Goal: Transaction & Acquisition: Subscribe to service/newsletter

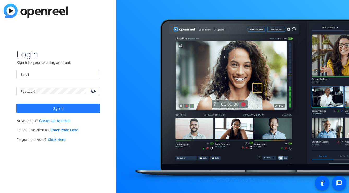
click at [83, 107] on span at bounding box center [58, 108] width 84 height 13
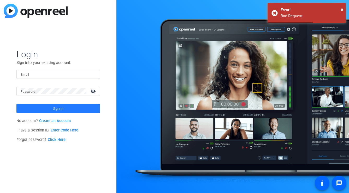
click at [84, 107] on span at bounding box center [58, 108] width 84 height 13
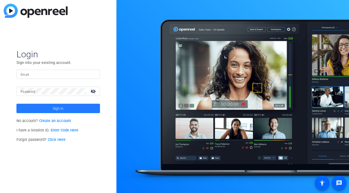
click at [84, 107] on span at bounding box center [58, 108] width 84 height 13
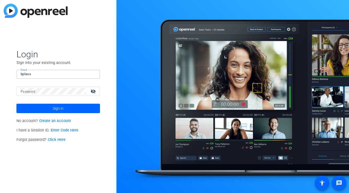
type input "bplass"
click at [56, 120] on link "Create an Account" at bounding box center [55, 120] width 32 height 4
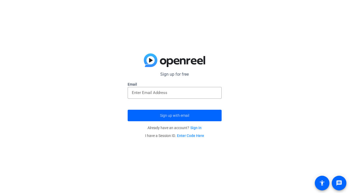
click at [140, 99] on div at bounding box center [175, 102] width 94 height 6
click at [141, 95] on input "email" at bounding box center [175, 92] width 86 height 6
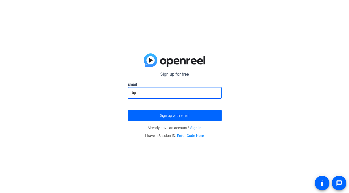
type input "b"
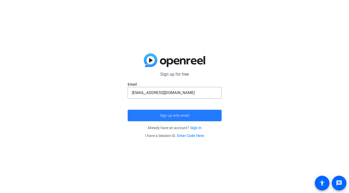
click at [144, 117] on span "submit" at bounding box center [175, 115] width 94 height 13
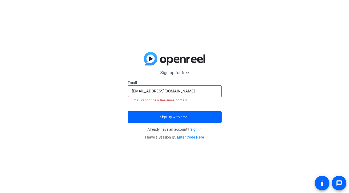
drag, startPoint x: 194, startPoint y: 89, endPoint x: 111, endPoint y: 94, distance: 83.2
click at [111, 95] on div "Sign up for free Email [EMAIL_ADDRESS][DOMAIN_NAME] Email cannot be a free emai…" at bounding box center [174, 96] width 349 height 193
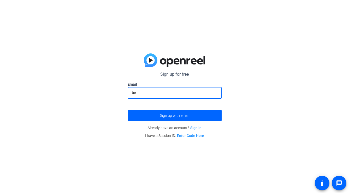
type input "b"
type input "[EMAIL_ADDRESS][DOMAIN_NAME]"
click at [175, 115] on button "Sign up with email" at bounding box center [175, 114] width 94 height 11
